Goal: Information Seeking & Learning: Learn about a topic

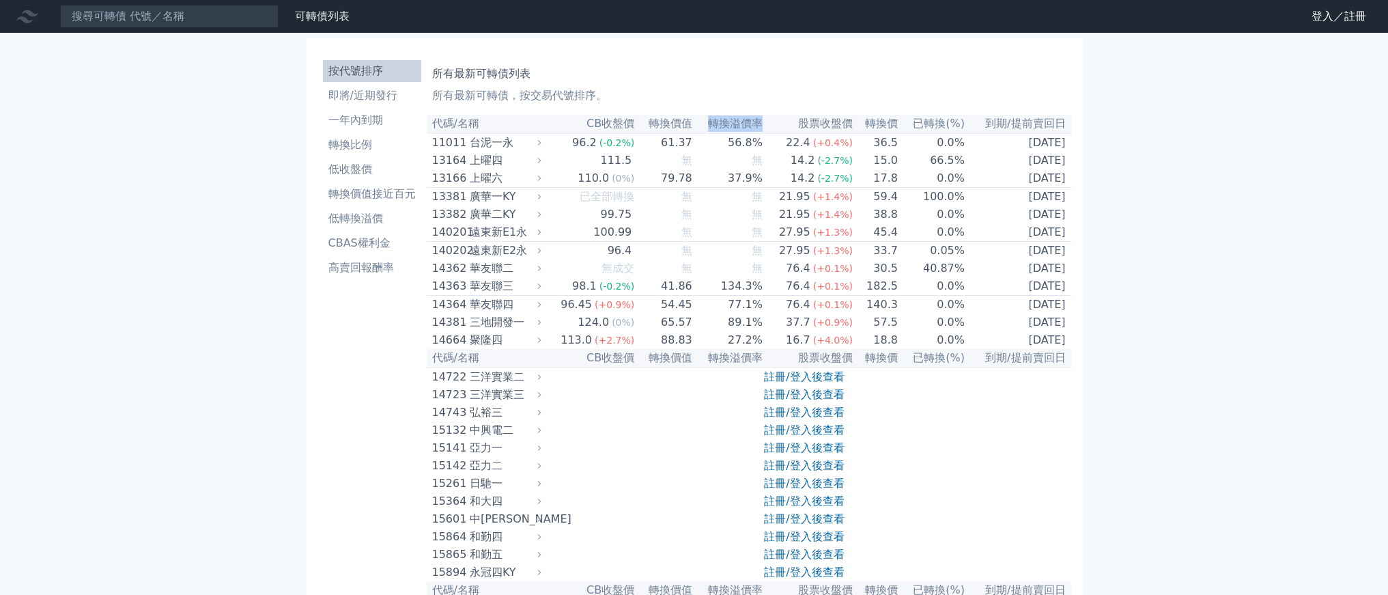
drag, startPoint x: 696, startPoint y: 180, endPoint x: 774, endPoint y: 193, distance: 78.9
click at [774, 133] on tr "代碼/名稱 CB收盤價 轉換價值 轉換溢價率 股票收盤價 轉換價 已轉換(%) 到期/提前賣回日" at bounding box center [749, 124] width 645 height 18
click at [757, 152] on td "56.8%" at bounding box center [728, 142] width 70 height 18
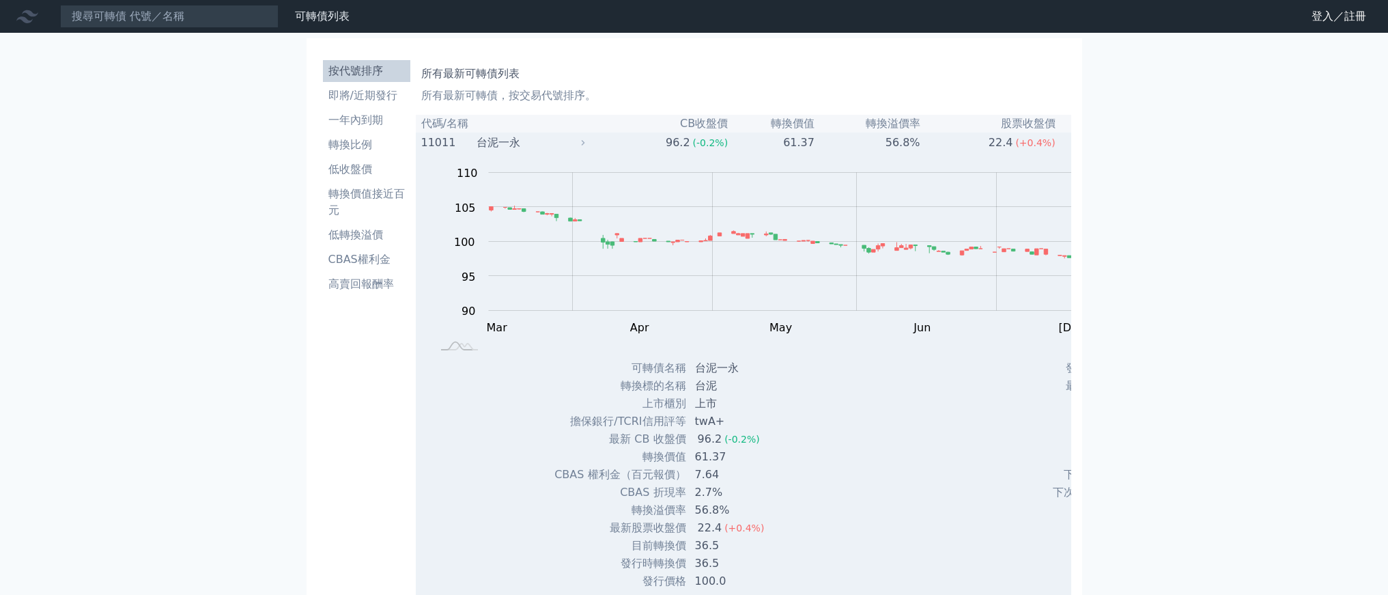
click at [815, 152] on td "56.8%" at bounding box center [868, 142] width 106 height 18
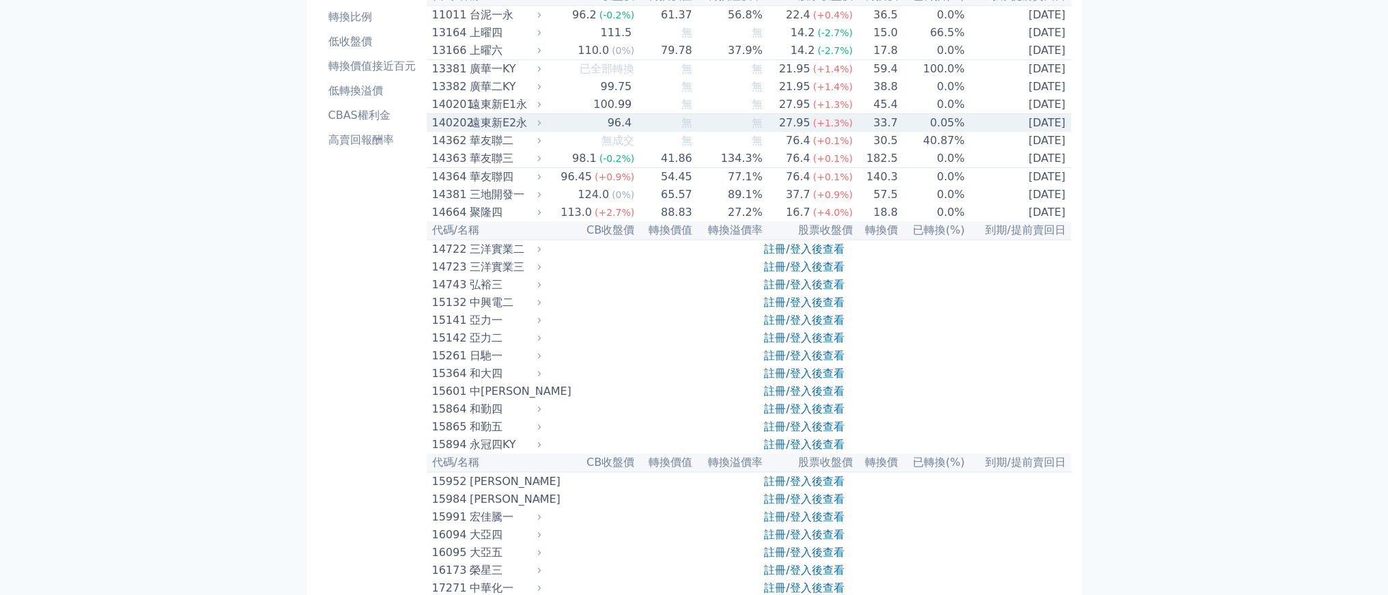
scroll to position [198, 0]
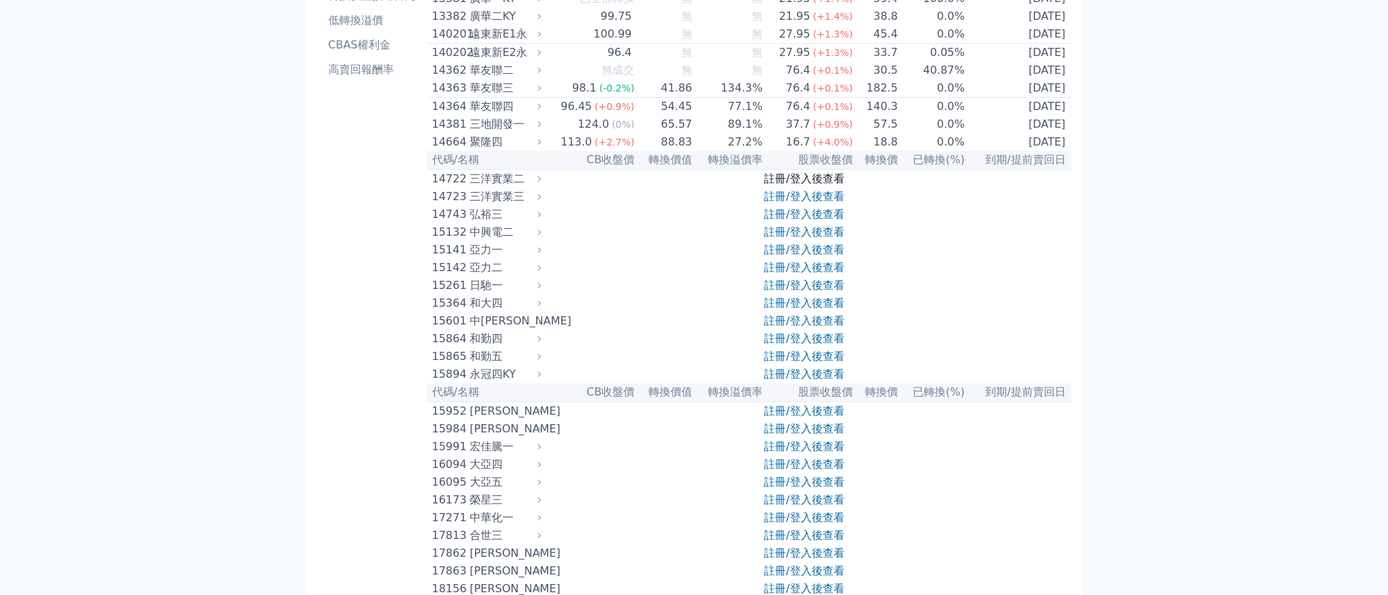
click at [813, 185] on link "註冊/登入後查看" at bounding box center [804, 178] width 80 height 13
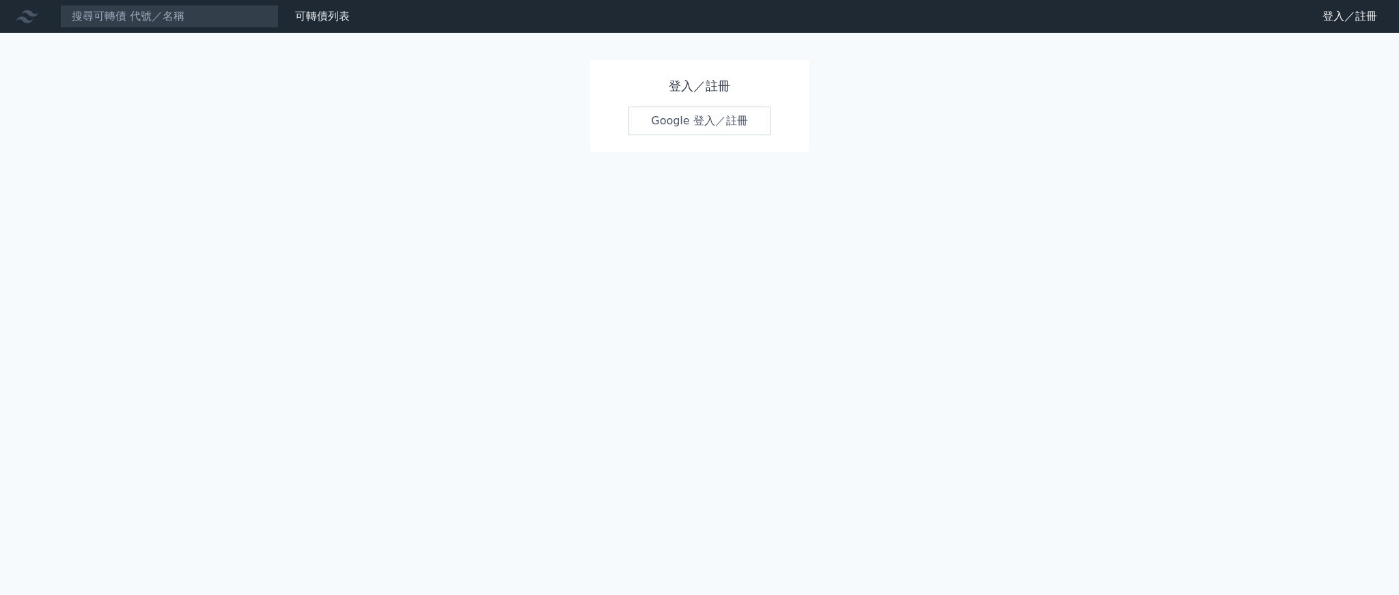
click at [753, 135] on link "Google 登入／註冊" at bounding box center [699, 121] width 142 height 29
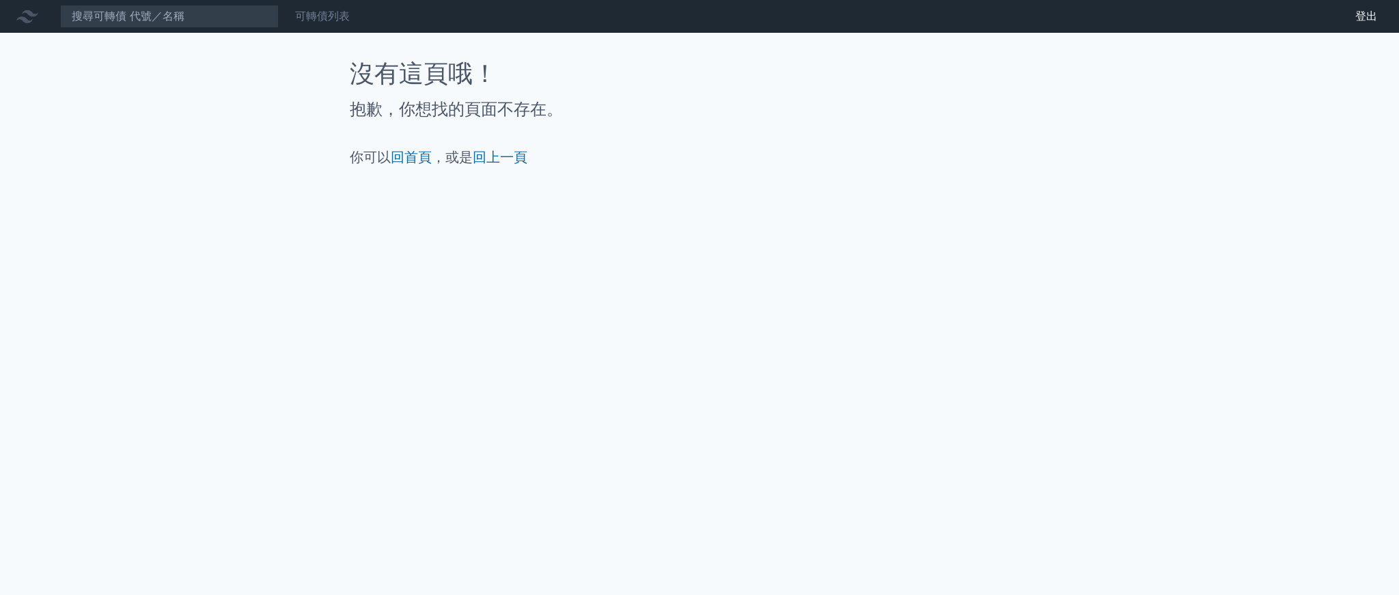
click at [350, 23] on link "可轉債列表" at bounding box center [322, 16] width 55 height 13
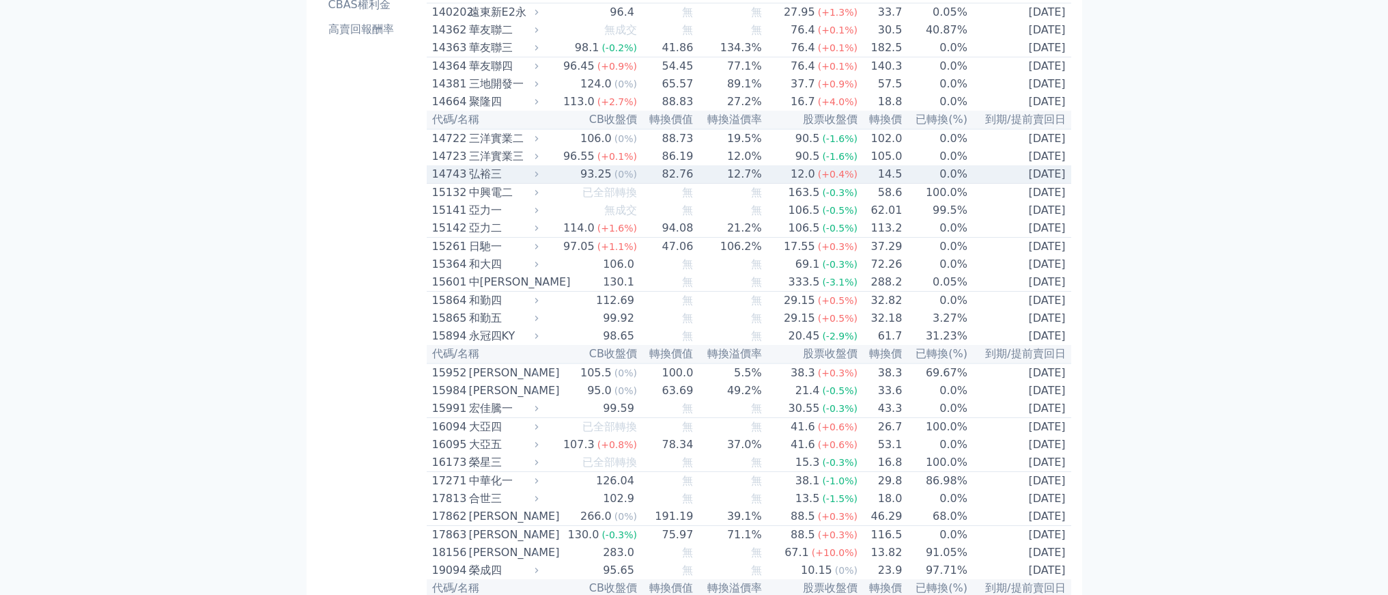
scroll to position [1, 0]
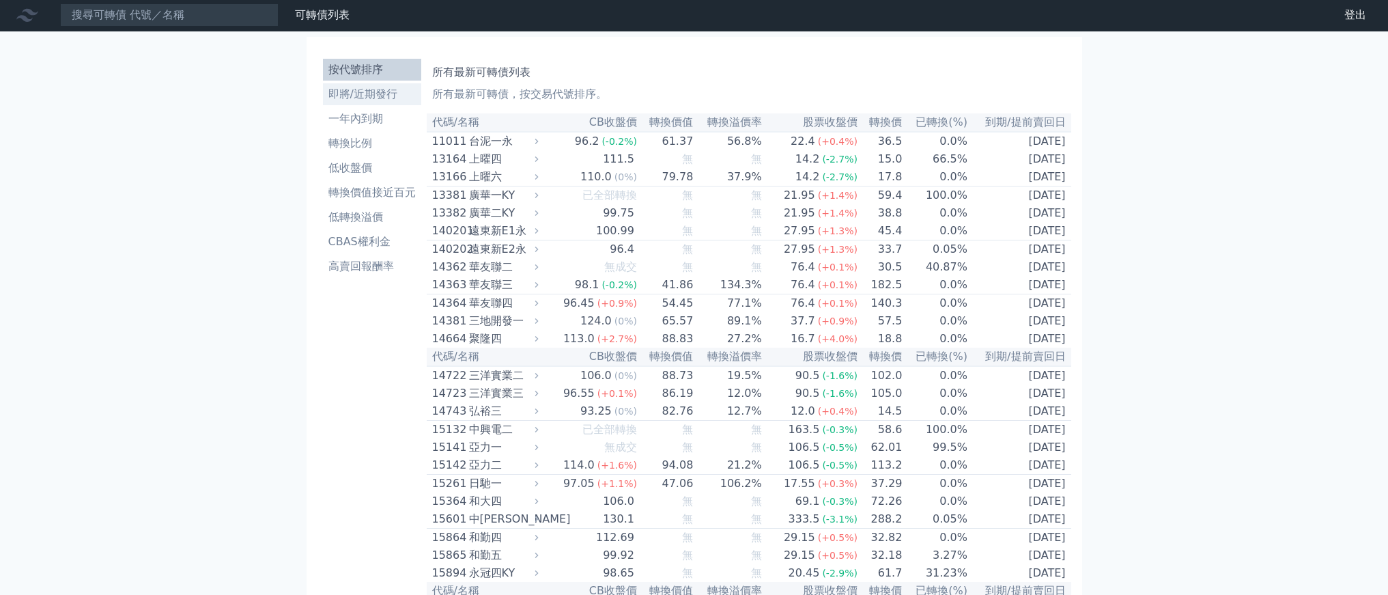
click at [323, 102] on li "即將/近期發行" at bounding box center [372, 94] width 98 height 16
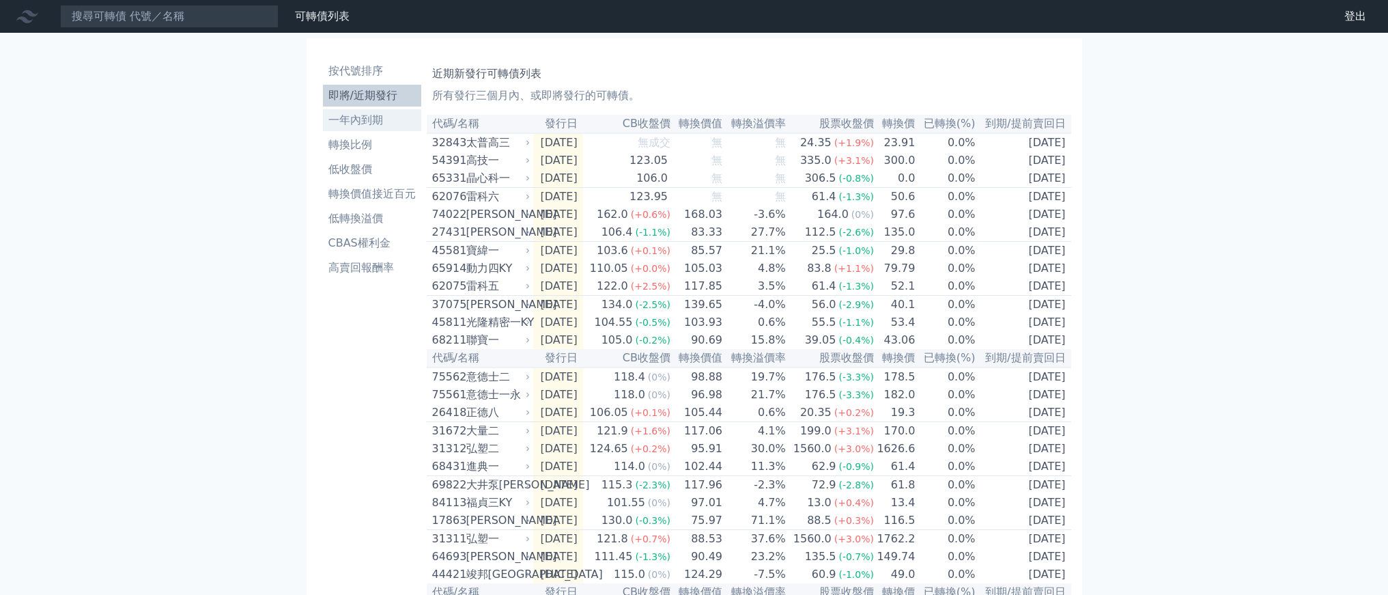
click at [323, 128] on li "一年內到期" at bounding box center [372, 120] width 98 height 16
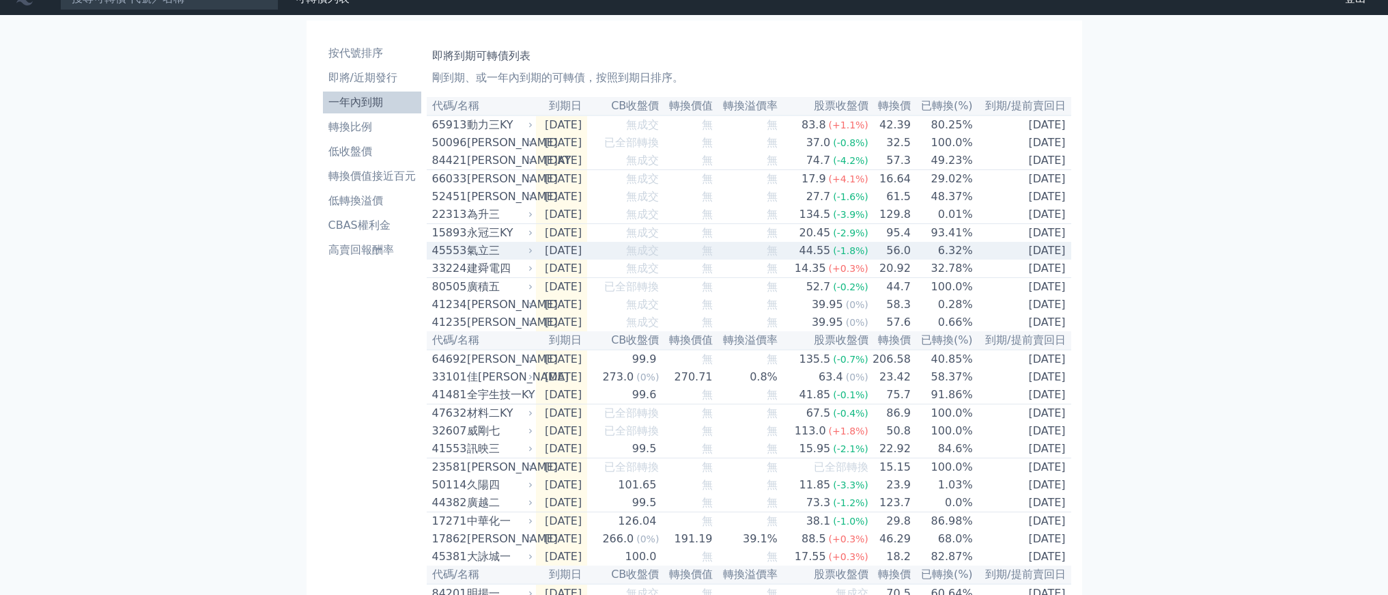
scroll to position [36, 0]
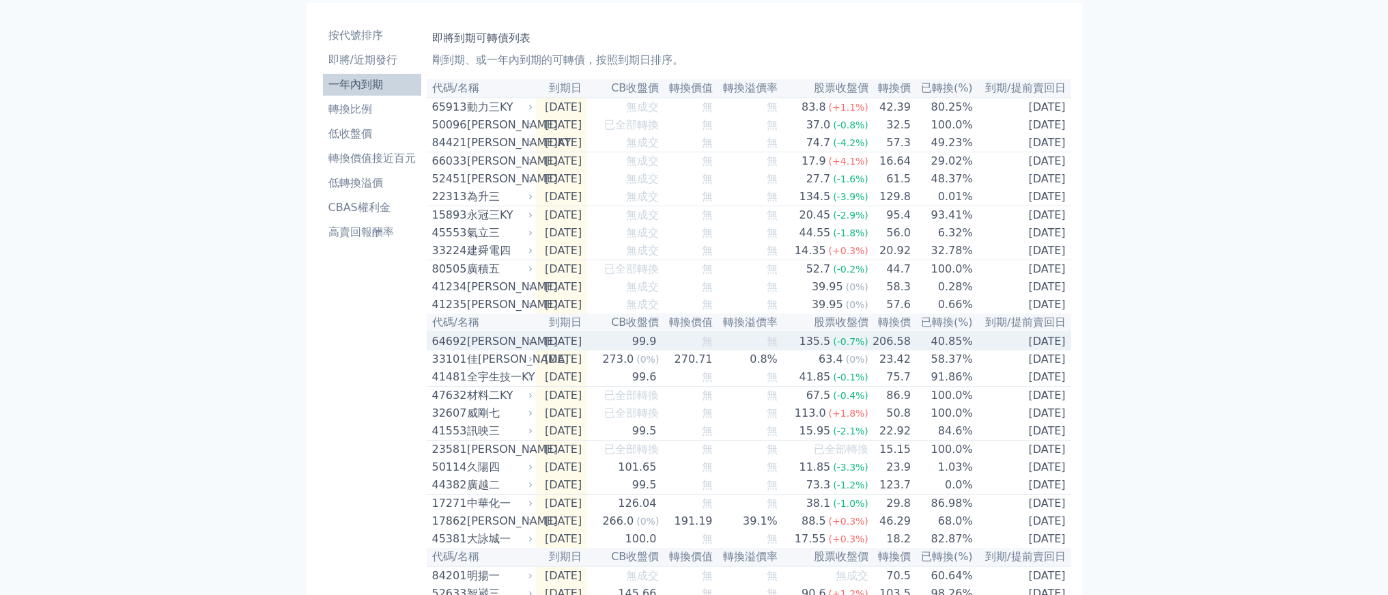
click at [912, 350] on td "206.58" at bounding box center [890, 341] width 42 height 18
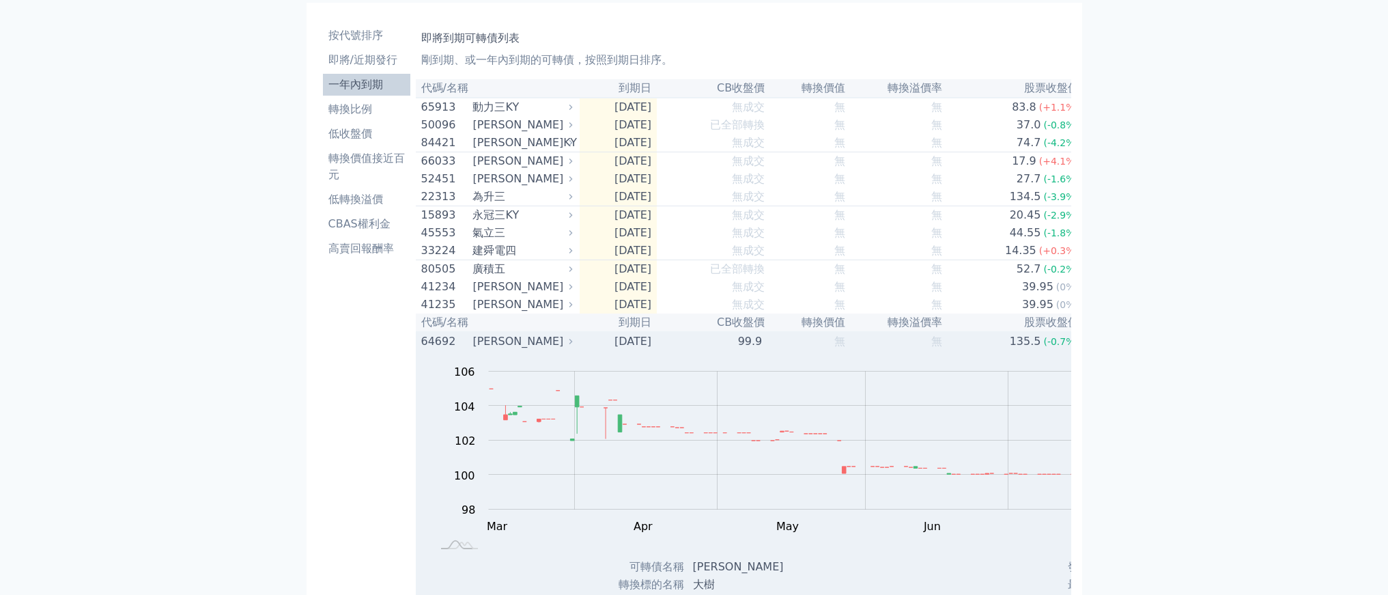
click at [1080, 350] on td "206.58" at bounding box center [1112, 341] width 64 height 18
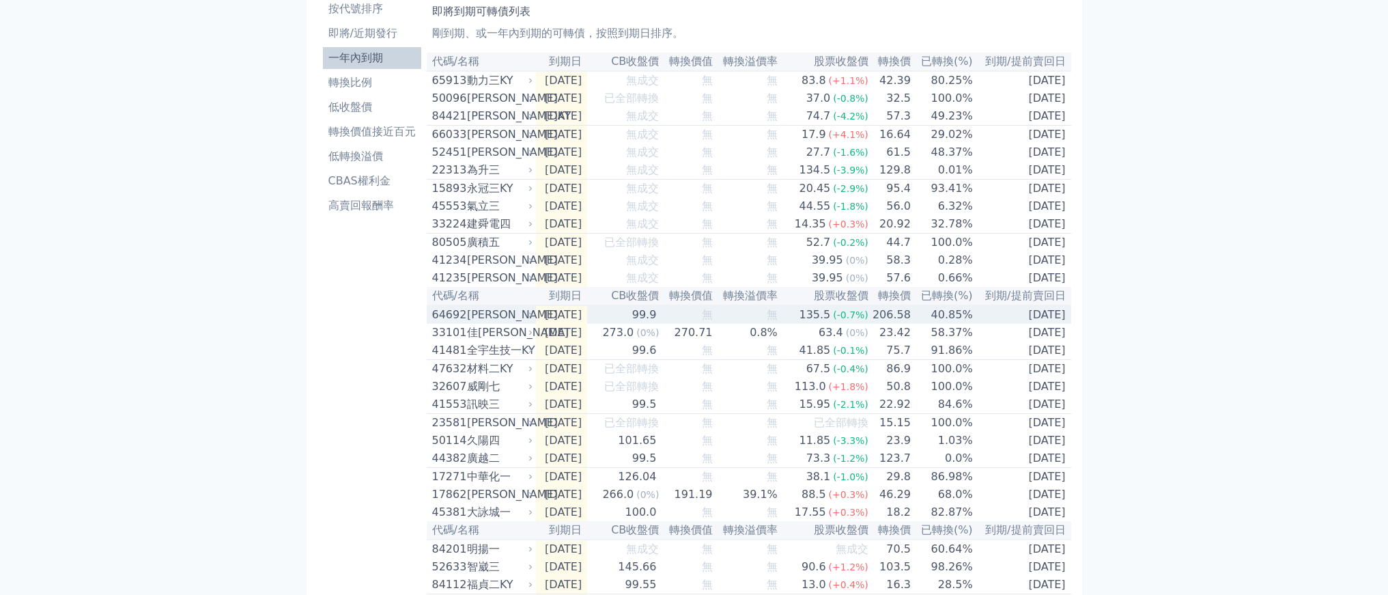
scroll to position [76, 0]
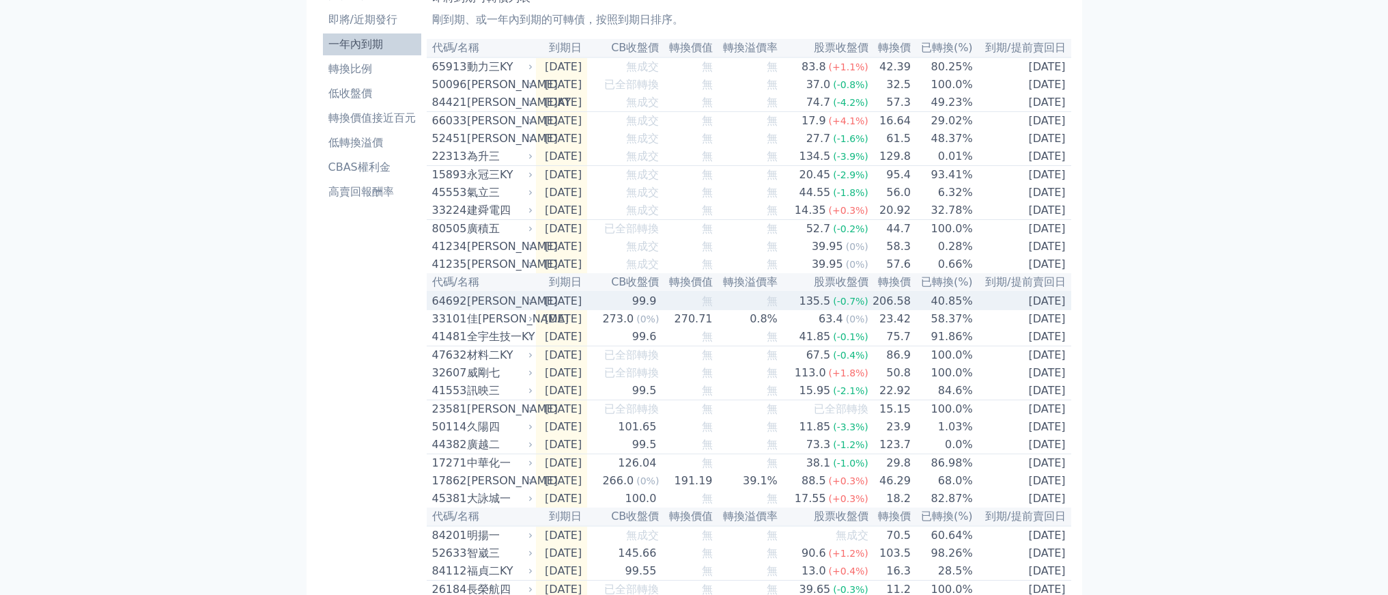
click at [912, 310] on td "206.58" at bounding box center [890, 301] width 42 height 18
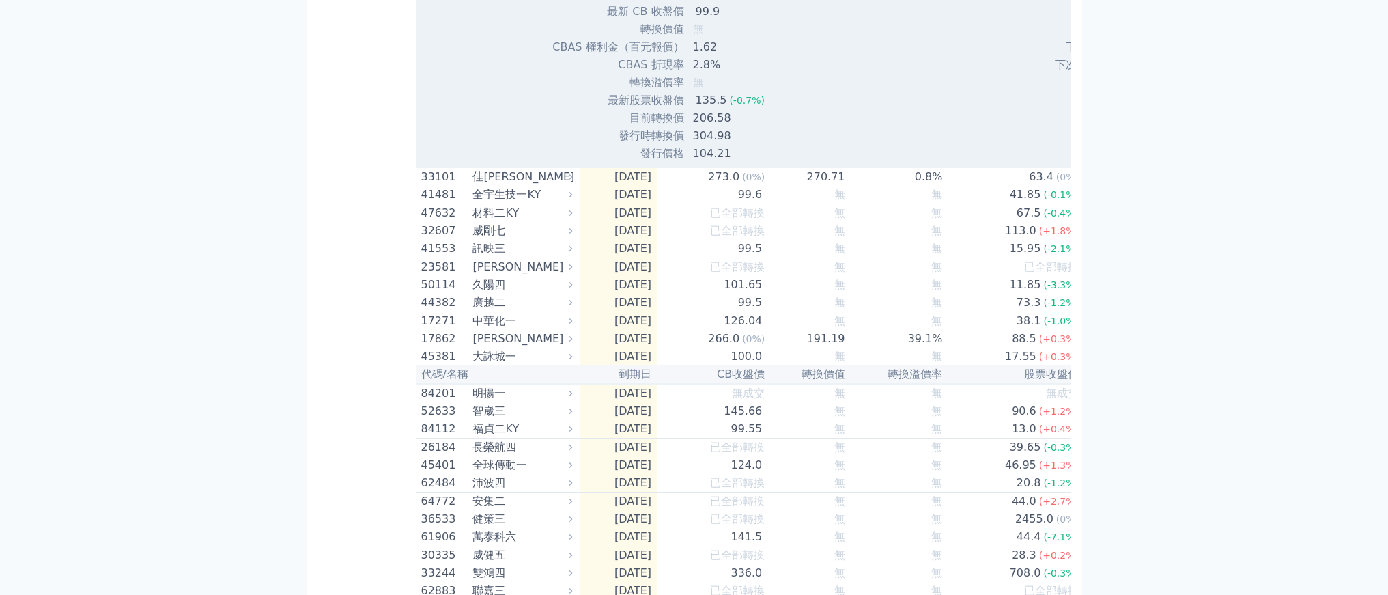
scroll to position [492, 0]
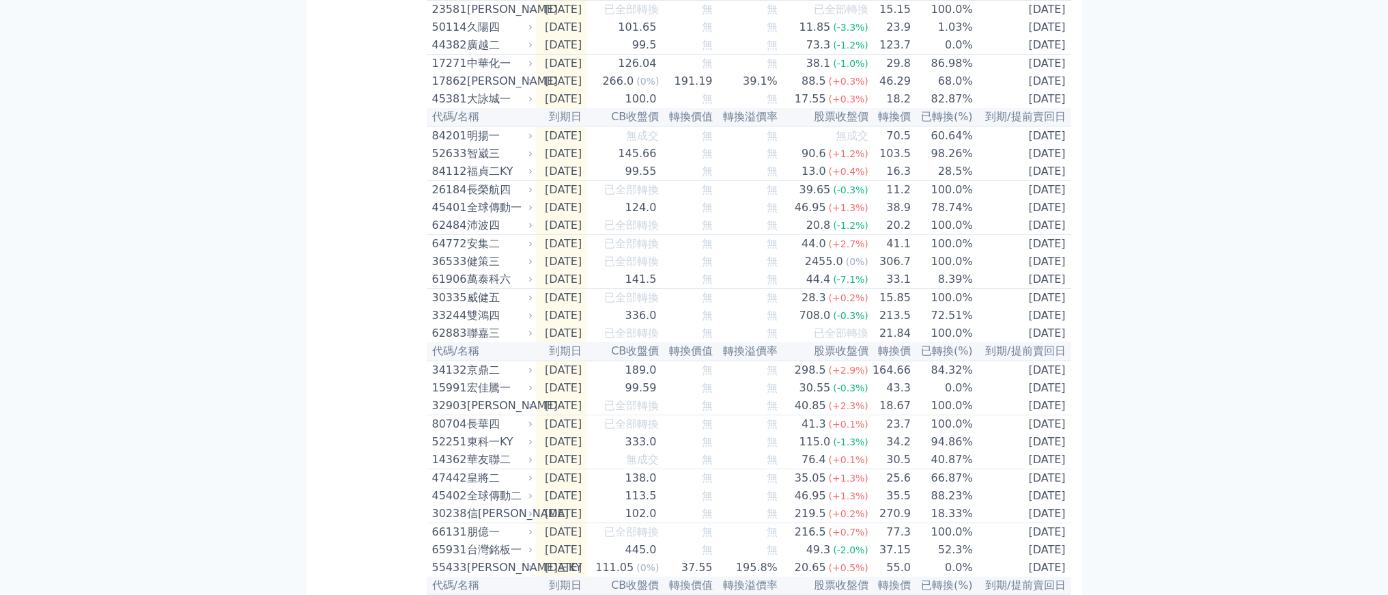
scroll to position [458, 0]
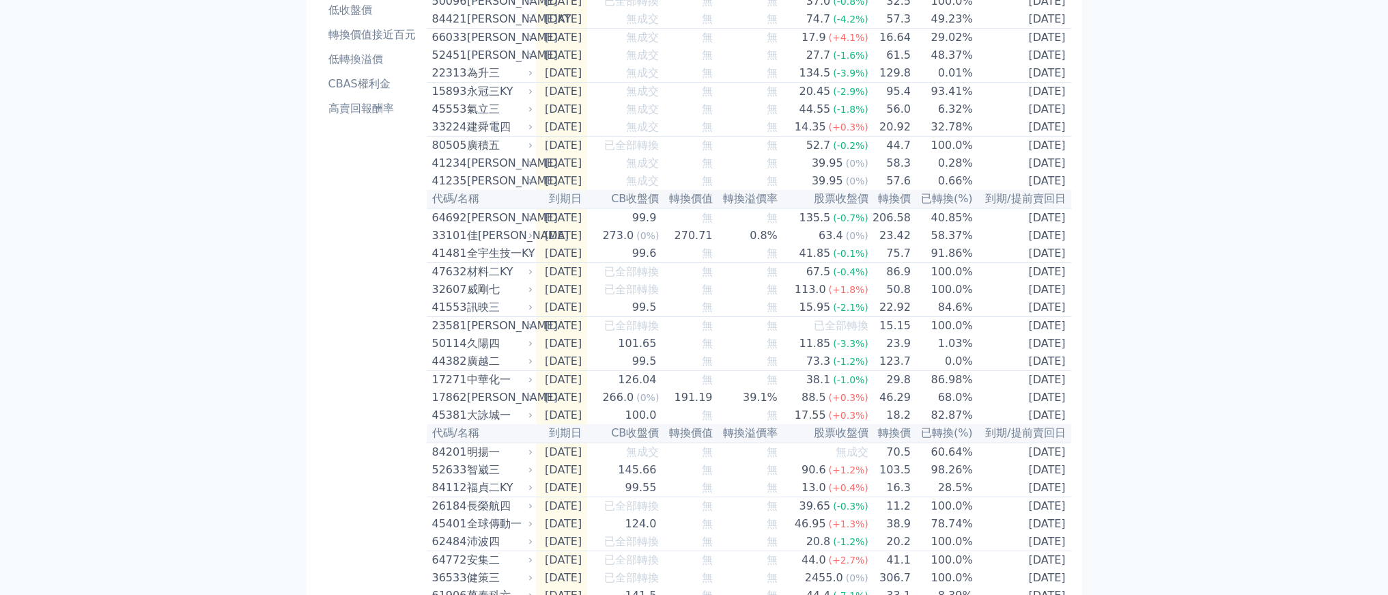
scroll to position [0, 0]
